Goal: Obtain resource: Download file/media

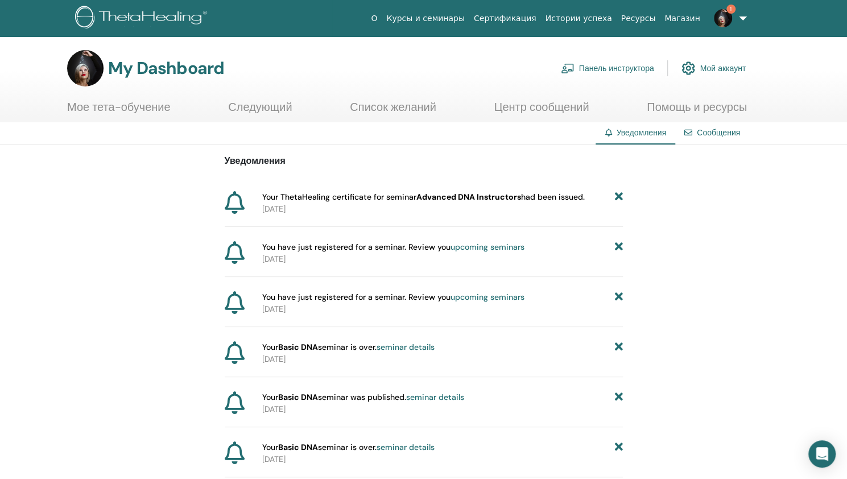
click at [709, 134] on link "Сообщения" at bounding box center [718, 132] width 43 height 10
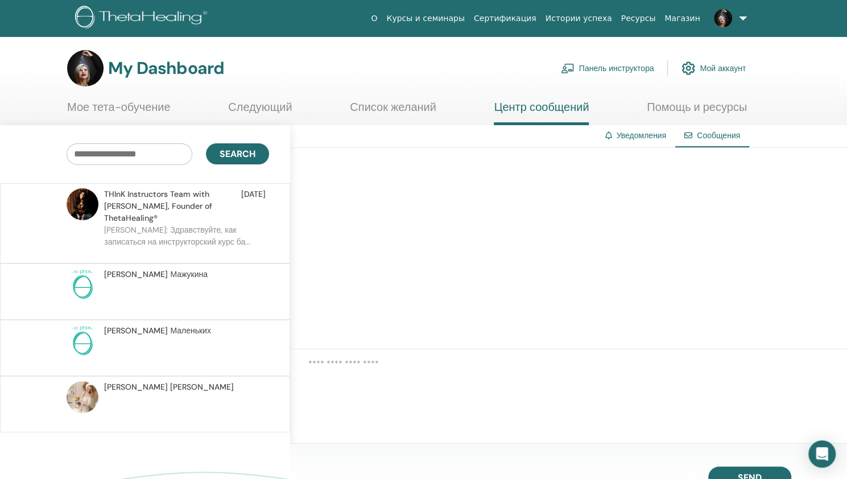
click at [716, 107] on link "Помощь и ресурсы" at bounding box center [697, 111] width 100 height 22
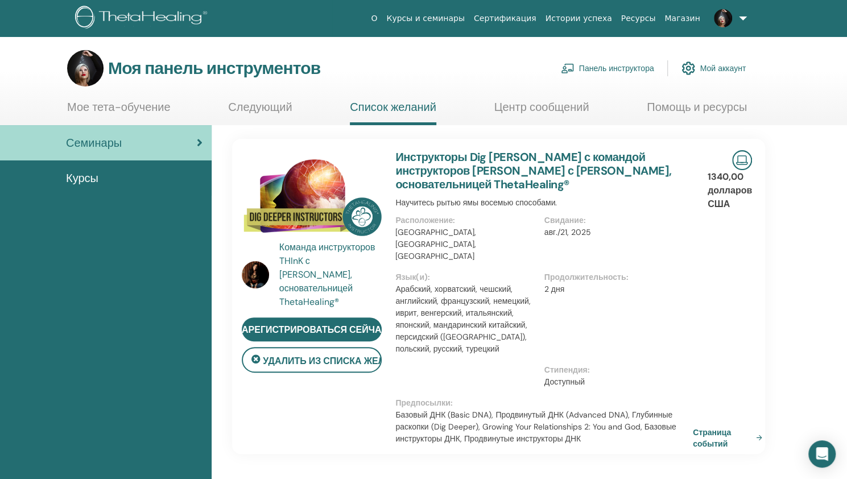
click at [76, 175] on font "Курсы" at bounding box center [82, 178] width 32 height 15
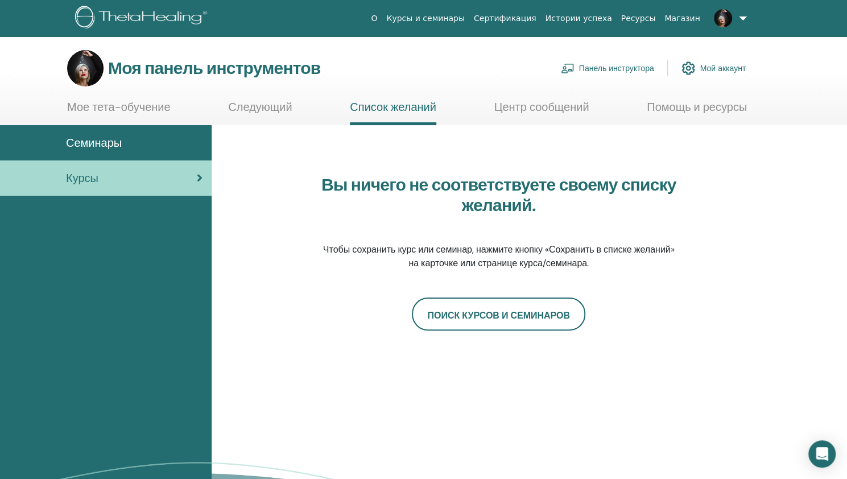
click at [130, 106] on font "Мое тета-обучение" at bounding box center [119, 107] width 104 height 15
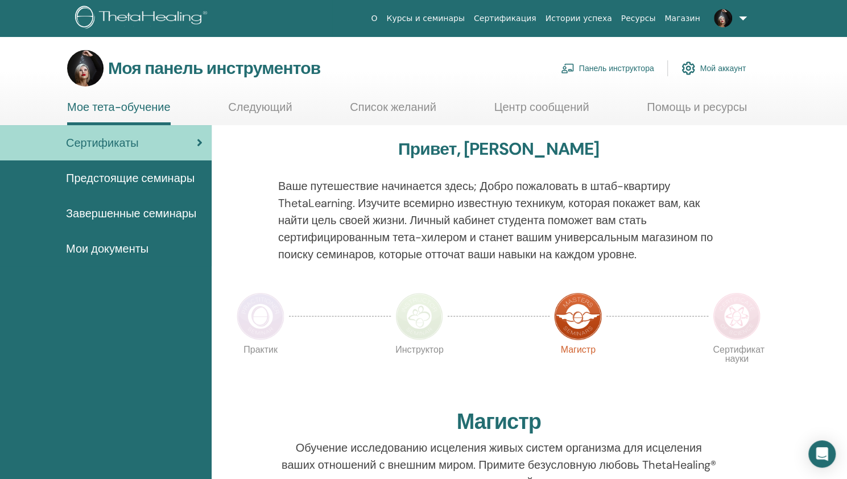
click at [116, 245] on font "Мои документы" at bounding box center [107, 248] width 82 height 15
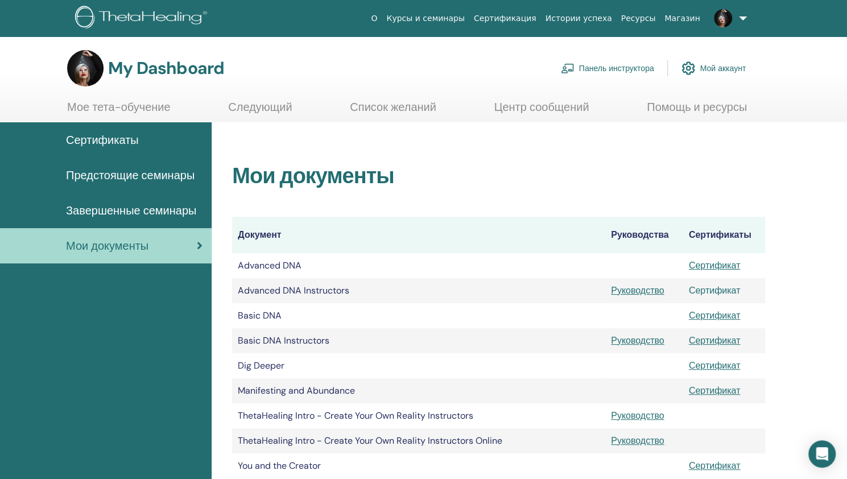
click at [717, 290] on link "Сертификат" at bounding box center [715, 290] width 52 height 12
